Goal: Task Accomplishment & Management: Complete application form

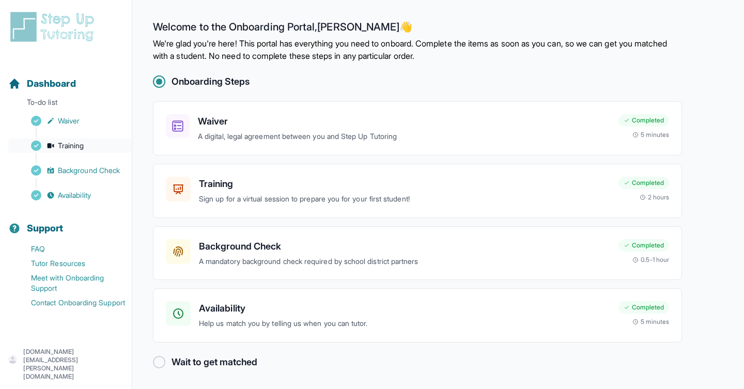
scroll to position [1, 0]
click at [158, 359] on div at bounding box center [159, 361] width 12 height 12
click at [70, 124] on span "Waiver" at bounding box center [69, 121] width 22 height 10
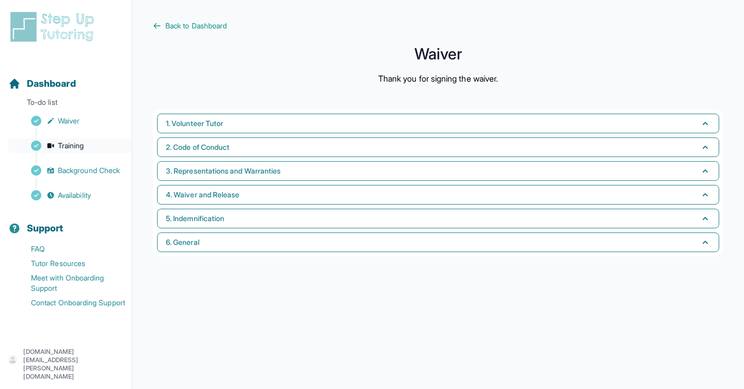
click at [86, 145] on link "Training" at bounding box center [69, 145] width 123 height 14
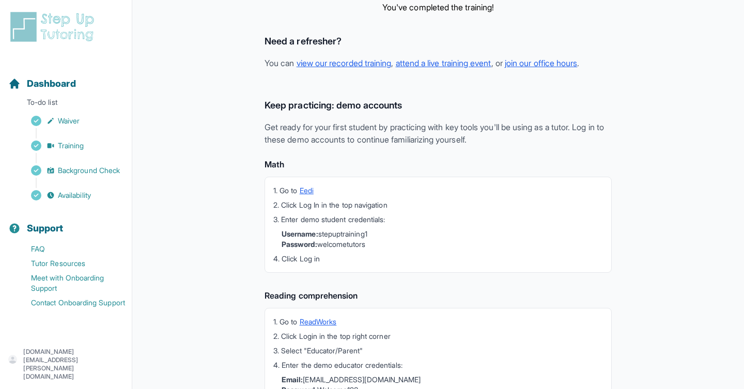
scroll to position [230, 0]
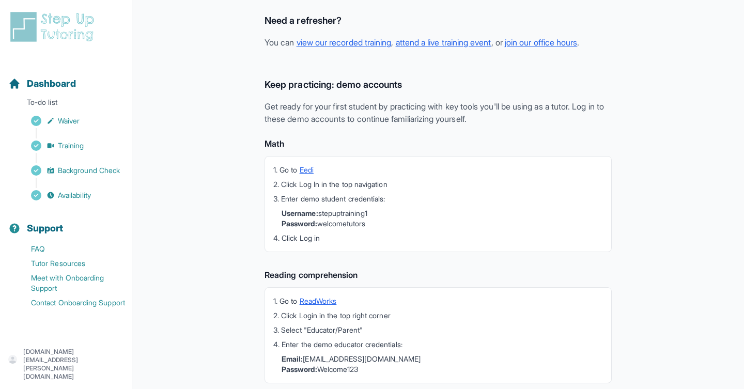
click at [236, 175] on div "You've completed the training! Need a refresher? You can view our recorded trai…" at bounding box center [438, 119] width 570 height 559
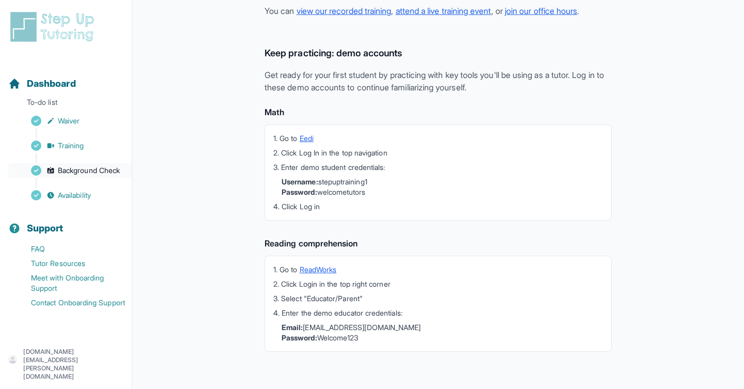
click at [93, 173] on span "Background Check" at bounding box center [89, 170] width 62 height 10
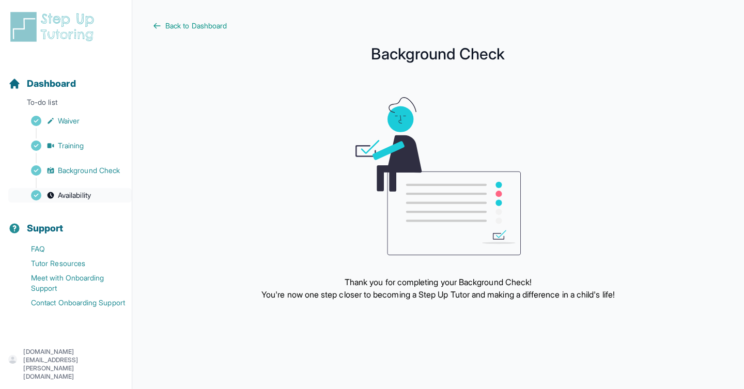
click at [74, 198] on span "Availability" at bounding box center [74, 195] width 33 height 10
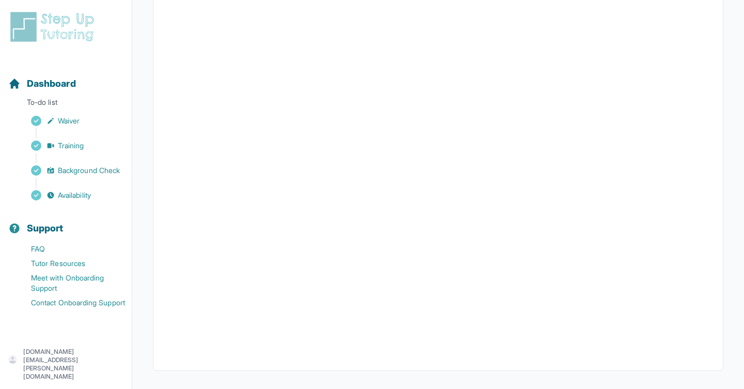
scroll to position [195, 0]
click at [76, 285] on link "Meet with Onboarding Support" at bounding box center [69, 283] width 123 height 25
